Goal: Transaction & Acquisition: Book appointment/travel/reservation

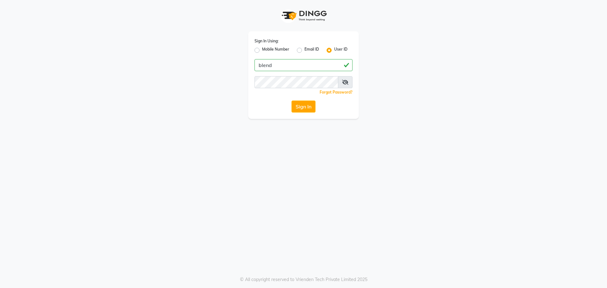
type input "blend"
click at [291, 101] on button "Sign In" at bounding box center [303, 107] width 24 height 12
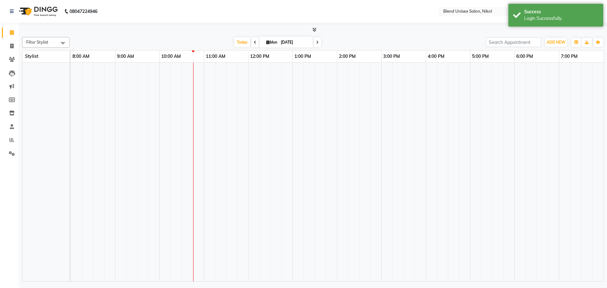
select select "en"
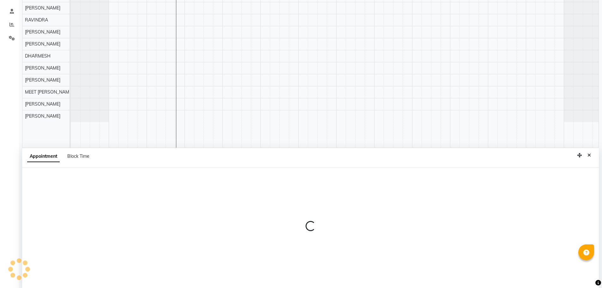
scroll to position [119, 0]
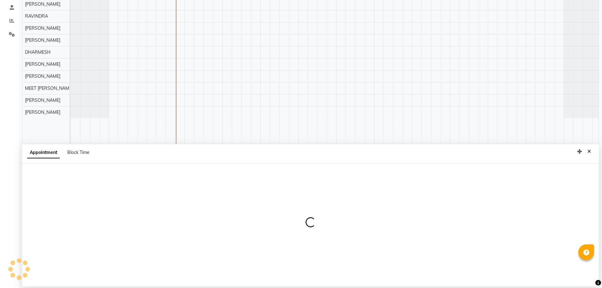
select select "45624"
select select "tentative"
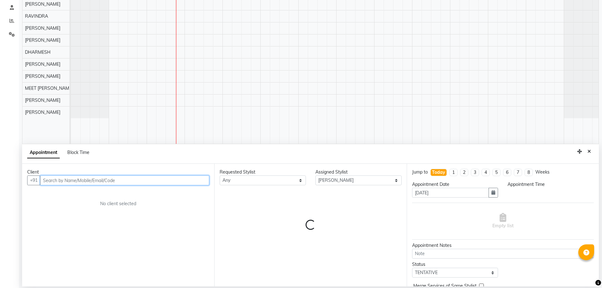
select select "1110"
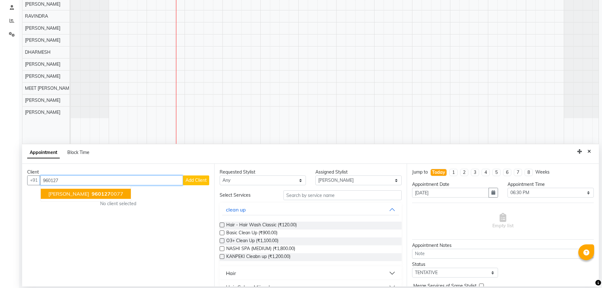
click at [89, 190] on button "[PERSON_NAME] 960127 0077" at bounding box center [86, 194] width 90 height 10
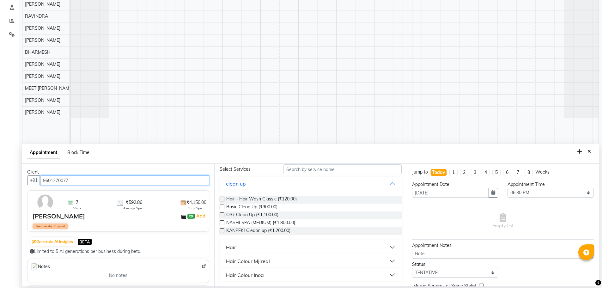
scroll to position [63, 0]
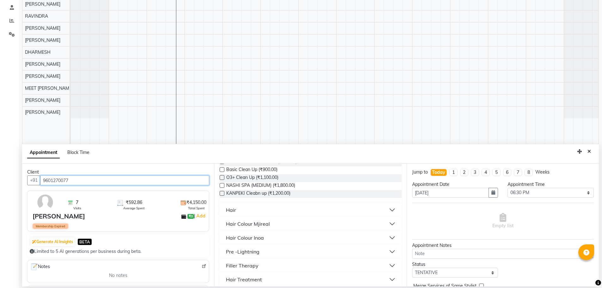
type input "9601270077"
click at [244, 208] on button "Hair" at bounding box center [310, 209] width 177 height 11
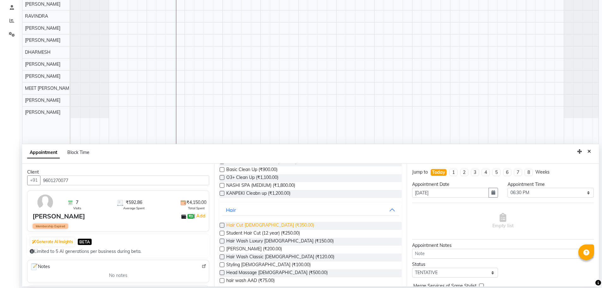
click at [257, 224] on span "Hair Cut [DEMOGRAPHIC_DATA] (₹350.00)" at bounding box center [270, 226] width 88 height 8
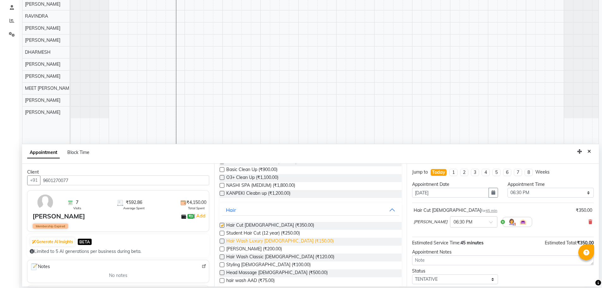
checkbox input "false"
click at [258, 248] on span "[PERSON_NAME] (₹200.00)" at bounding box center [254, 250] width 56 height 8
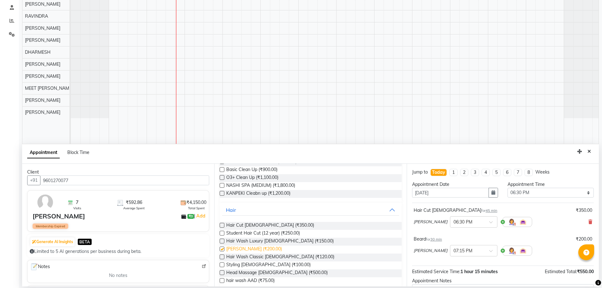
checkbox input "false"
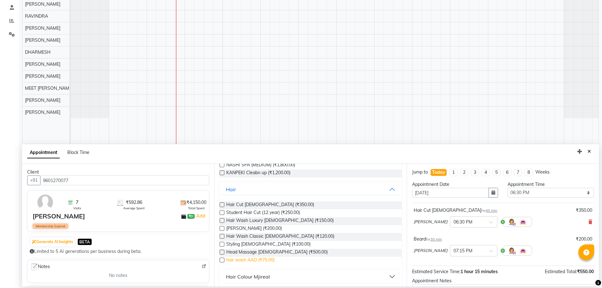
scroll to position [95, 0]
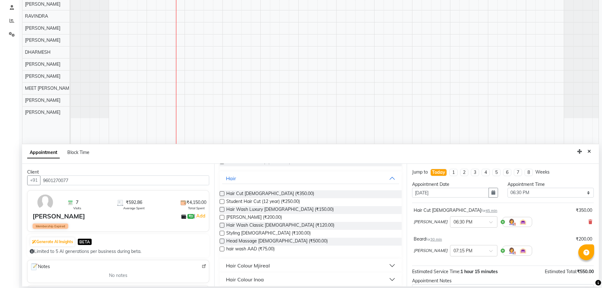
click at [260, 263] on div "Hair Colour Mjireal" at bounding box center [248, 266] width 44 height 8
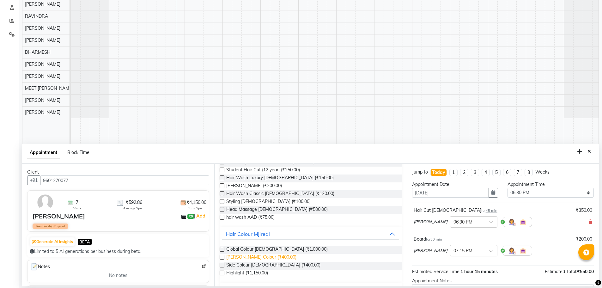
click at [256, 255] on span "[PERSON_NAME] Colour (₹400.00)" at bounding box center [261, 258] width 70 height 8
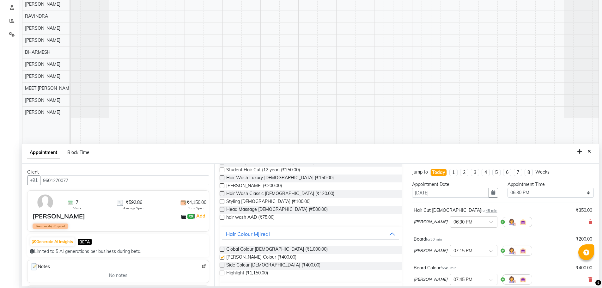
checkbox input "false"
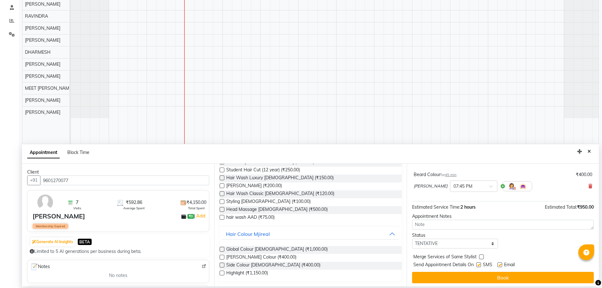
scroll to position [95, 0]
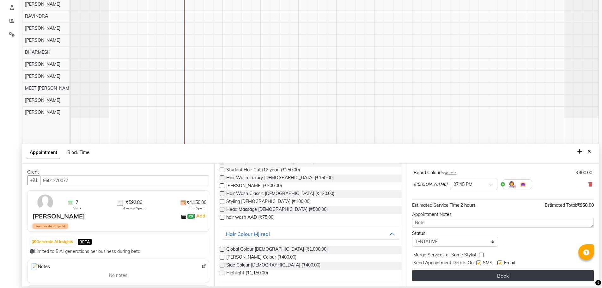
click at [458, 272] on button "Book" at bounding box center [503, 275] width 182 height 11
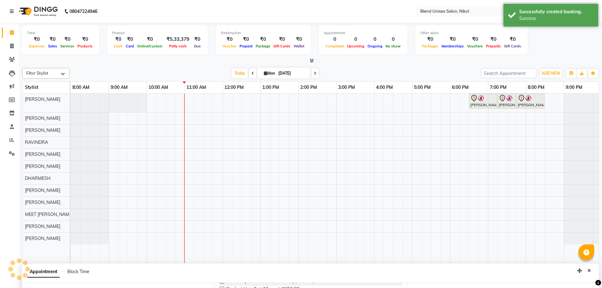
scroll to position [102, 0]
